Goal: Find specific page/section: Find specific page/section

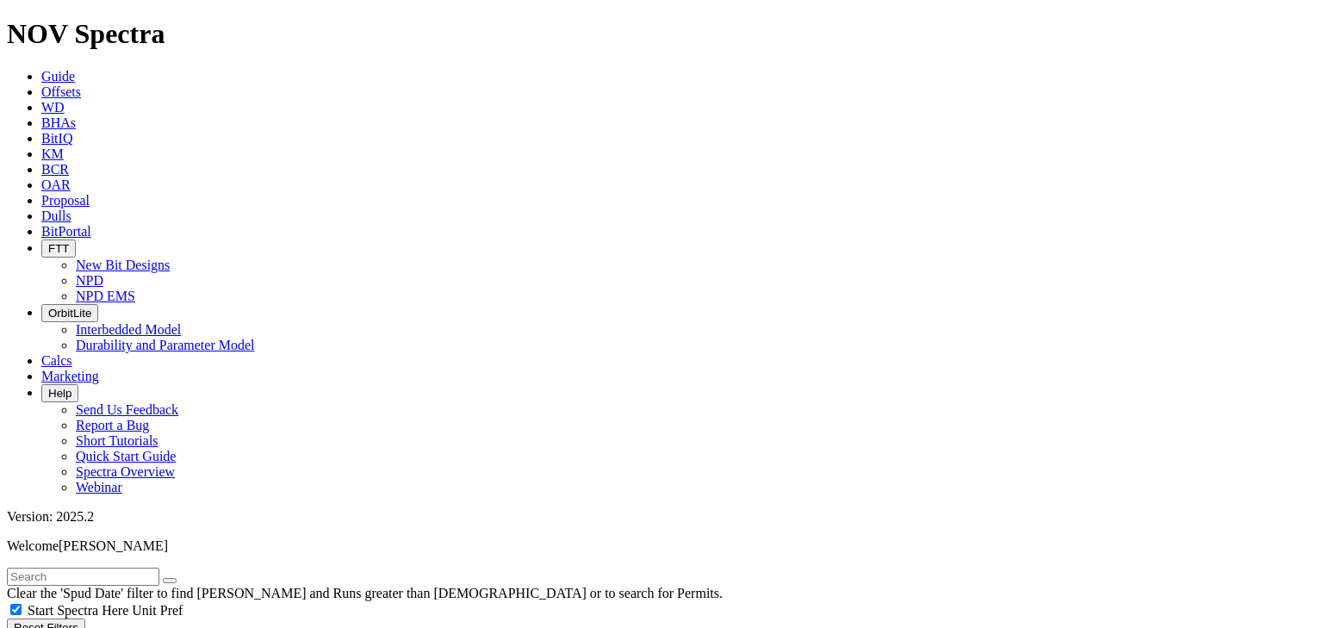
click at [48, 242] on icon "button" at bounding box center [48, 248] width 0 height 13
click at [135, 288] on link "NPD EMS" at bounding box center [105, 295] width 59 height 15
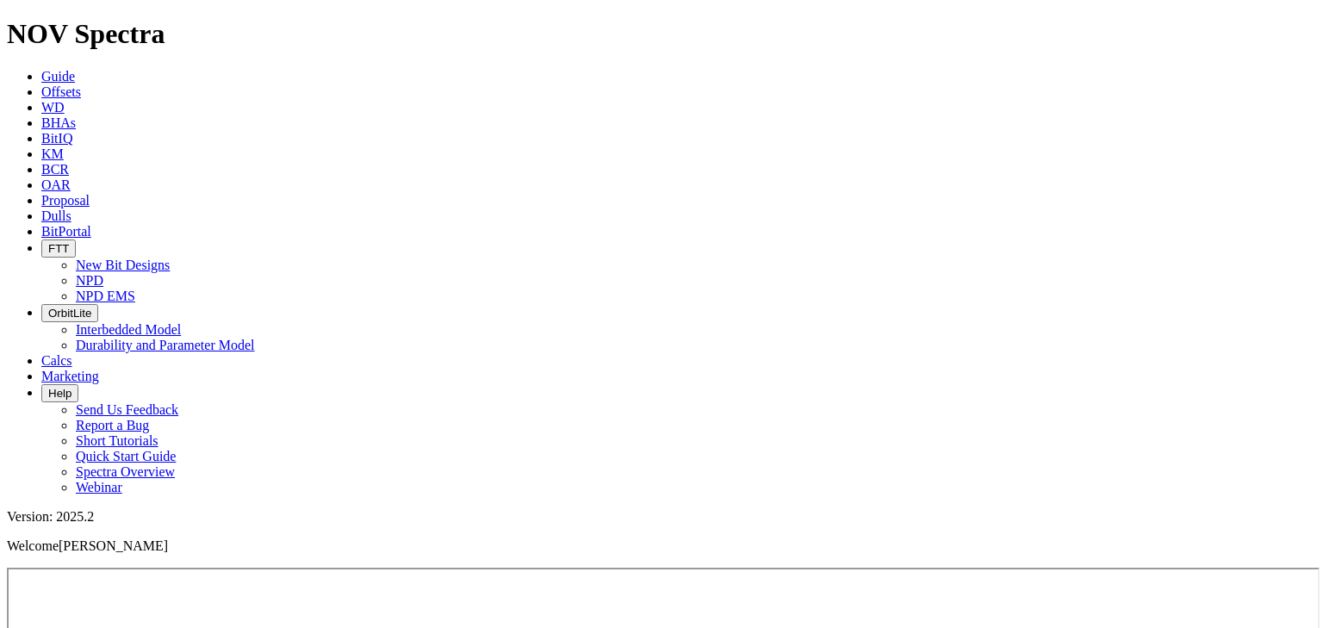
click at [48, 242] on icon "button" at bounding box center [48, 248] width 0 height 13
click at [103, 273] on link "NPD" at bounding box center [90, 280] width 28 height 15
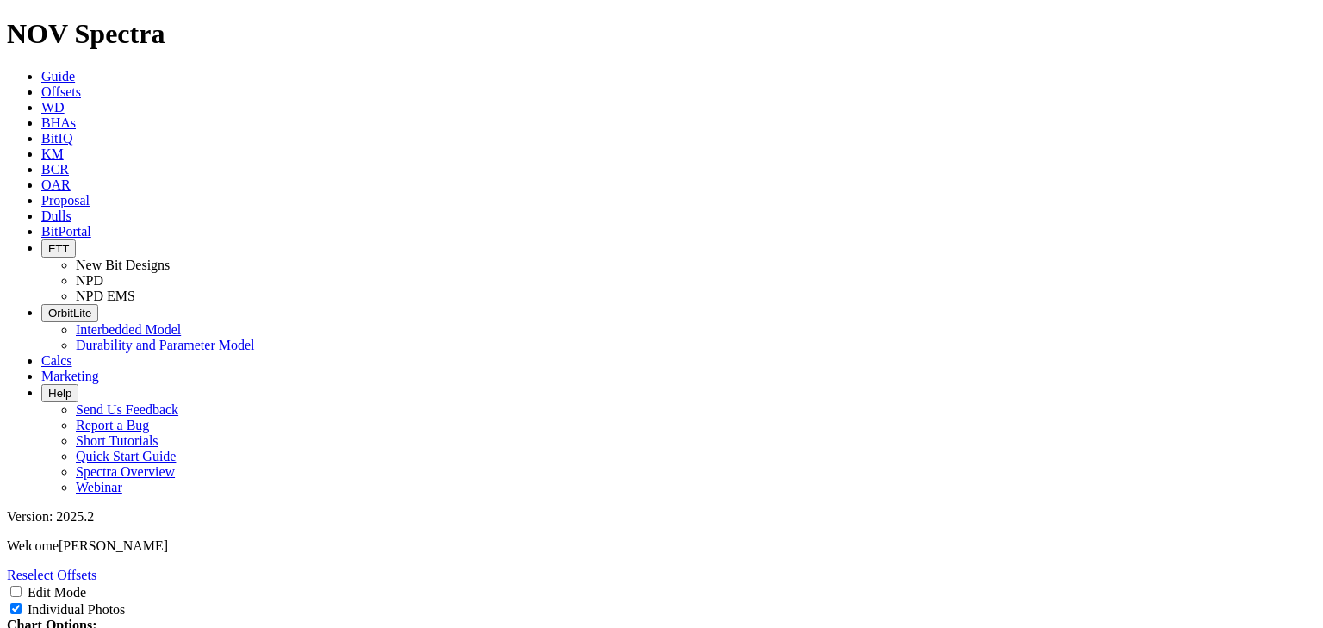
select select "New Bit Design"
